Goal: Task Accomplishment & Management: Use online tool/utility

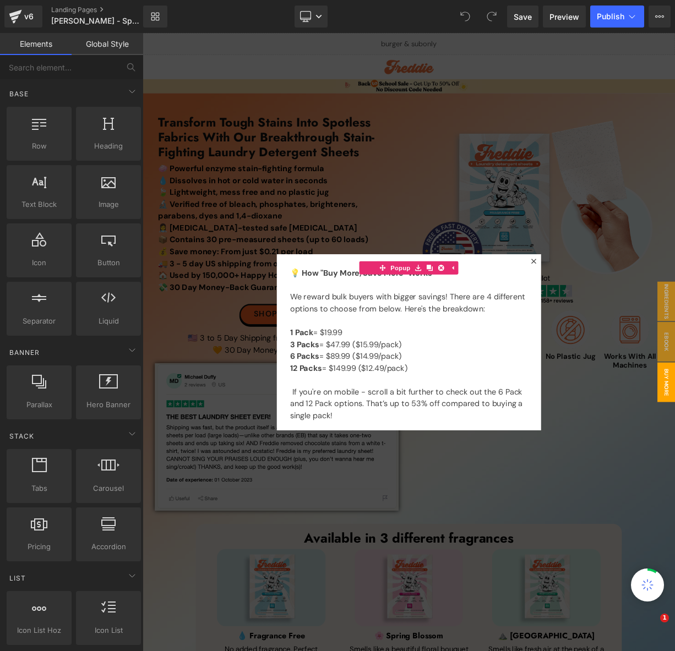
click at [620, 231] on div at bounding box center [476, 420] width 666 height 774
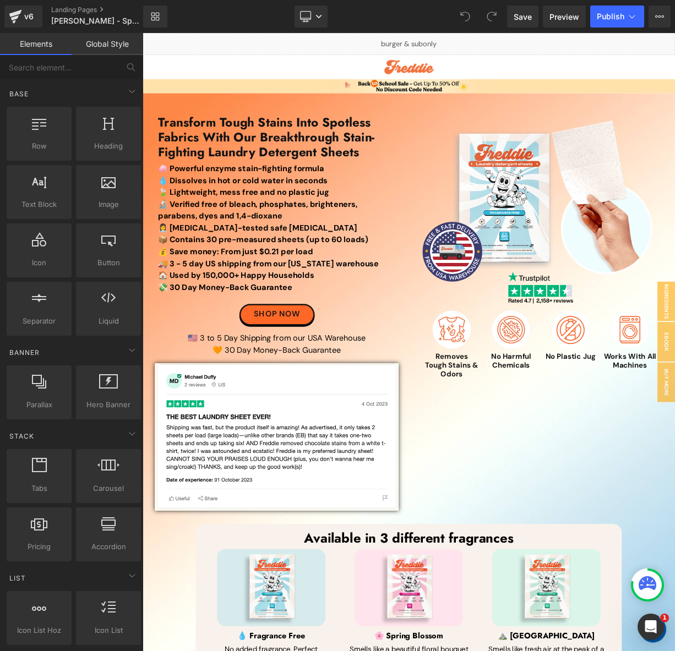
click at [392, 14] on div "Library Desktop Desktop Laptop Tablet Mobile Save Preview Publish Scheduled Vie…" at bounding box center [409, 17] width 532 height 22
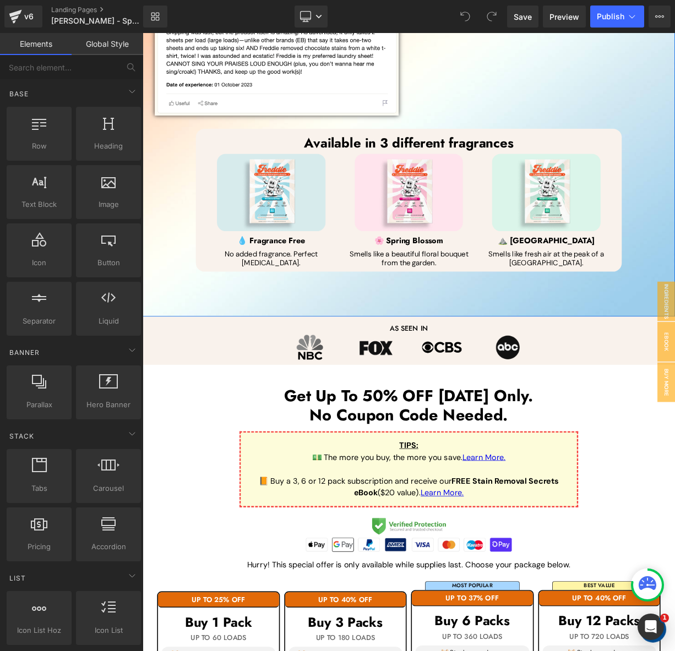
scroll to position [496, 0]
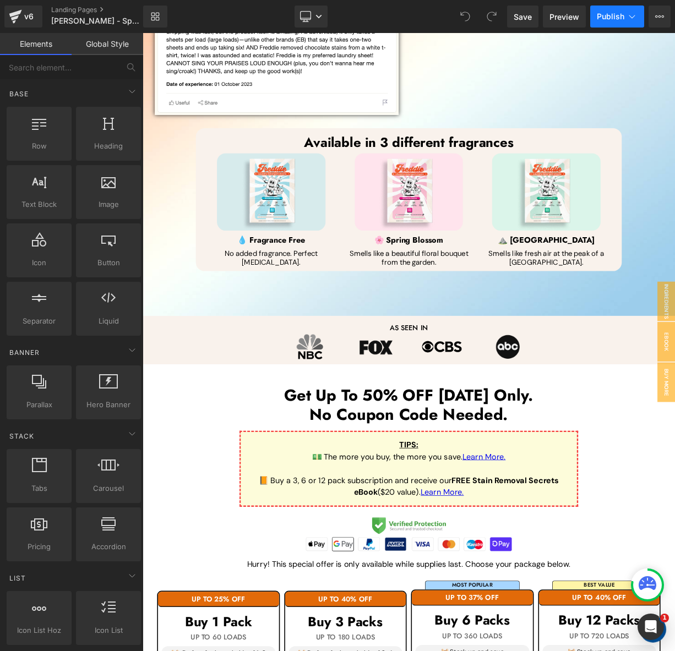
click at [598, 21] on button "Publish" at bounding box center [617, 17] width 54 height 22
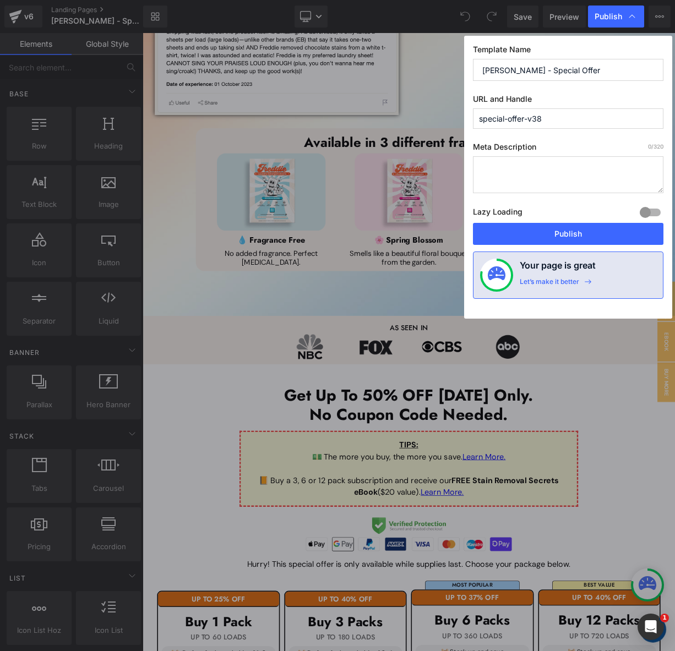
click at [553, 120] on input "special-offer-v38" at bounding box center [568, 118] width 190 height 20
type input "special-offer-old7"
click at [596, 94] on label "URL and Handle" at bounding box center [568, 101] width 190 height 14
click at [535, 230] on button "Publish" at bounding box center [568, 234] width 190 height 22
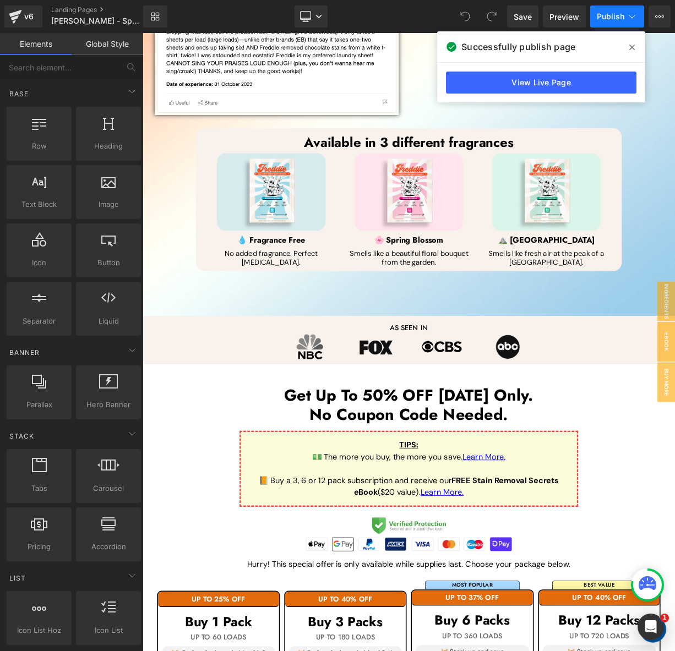
click at [592, 19] on button "Publish" at bounding box center [617, 17] width 54 height 22
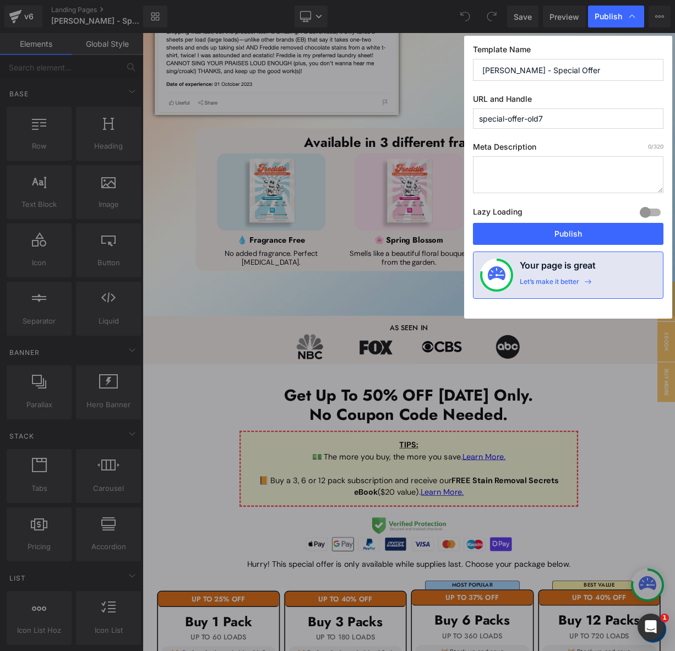
click at [567, 118] on input "special-offer-old7" at bounding box center [568, 118] width 190 height 20
type input "special-offer"
click at [496, 228] on button "Publish" at bounding box center [568, 234] width 190 height 22
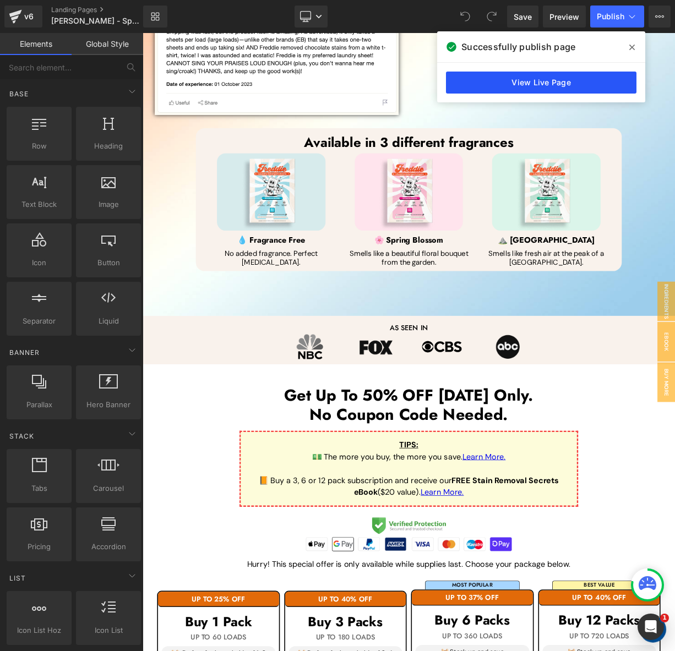
click at [571, 81] on link "View Live Page" at bounding box center [541, 83] width 190 height 22
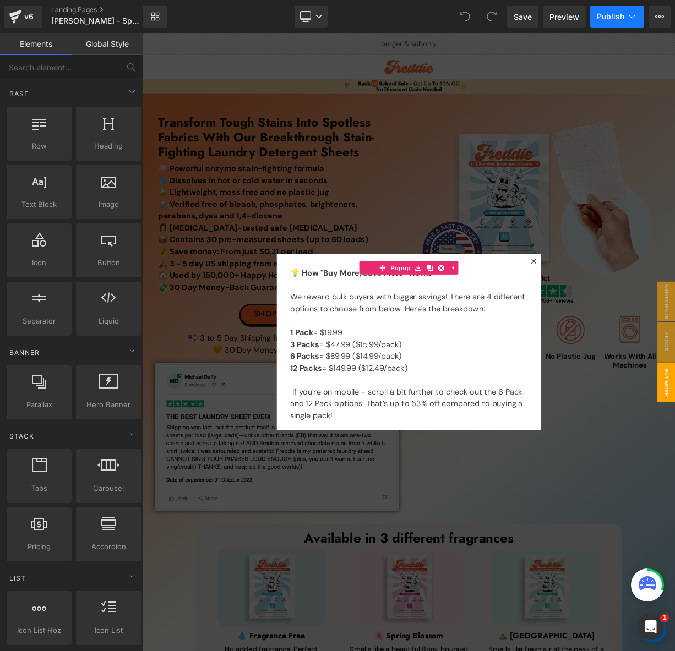
click at [613, 10] on button "Publish" at bounding box center [617, 17] width 54 height 22
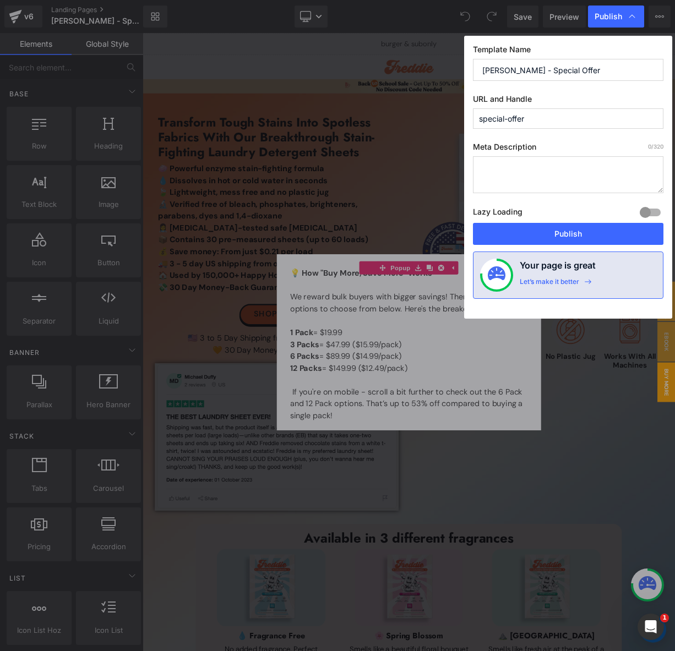
click at [552, 111] on input "special-offer" at bounding box center [568, 118] width 190 height 20
type input "special-offer-old8"
click at [518, 226] on button "Publish" at bounding box center [568, 234] width 190 height 22
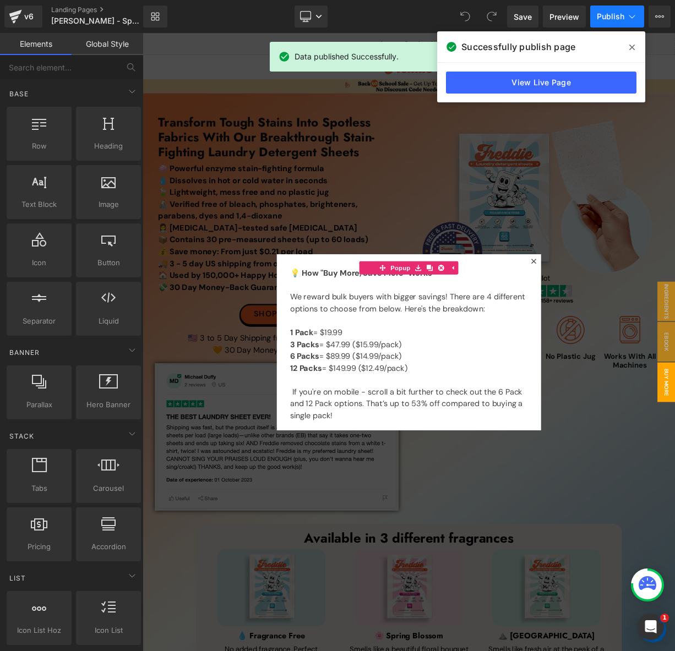
click at [614, 10] on button "Publish" at bounding box center [617, 17] width 54 height 22
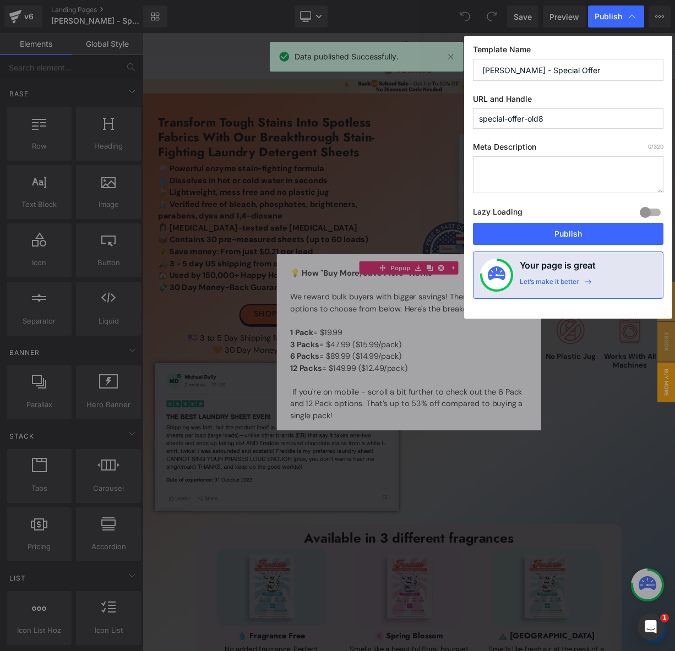
click at [568, 111] on input "special-offer-old8" at bounding box center [568, 118] width 190 height 20
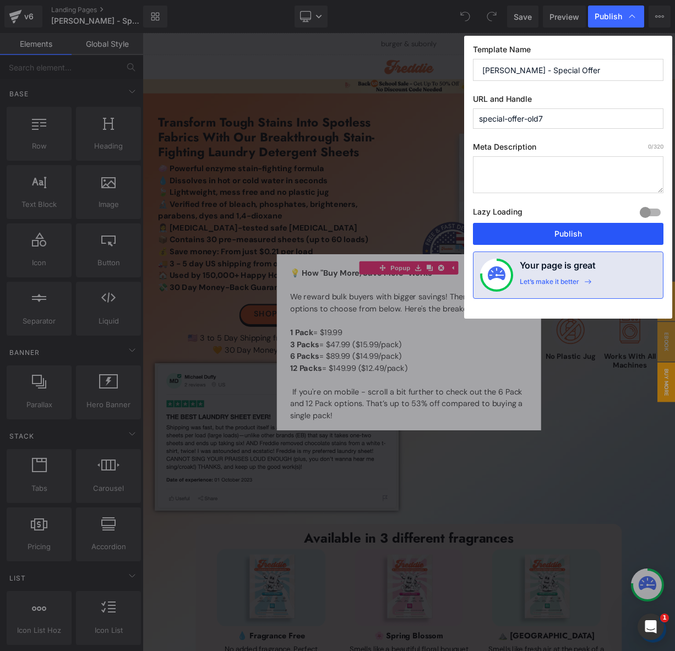
type input "special-offer-old7"
click at [560, 237] on button "Publish" at bounding box center [568, 234] width 190 height 22
